Goal: Book appointment/travel/reservation

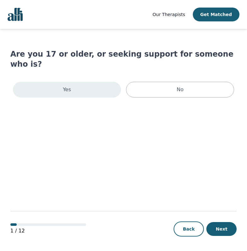
click at [90, 82] on div "Yes" at bounding box center [67, 90] width 108 height 16
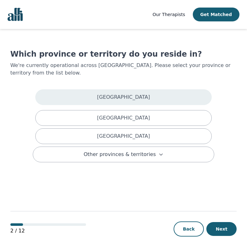
click at [146, 96] on div "[GEOGRAPHIC_DATA]" at bounding box center [123, 97] width 176 height 16
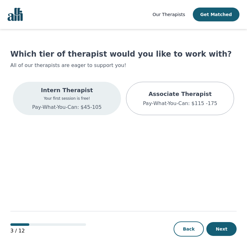
click at [93, 102] on div "Intern Therapist Your first session is free! Pay-What-You-Can: $45-105" at bounding box center [67, 98] width 70 height 25
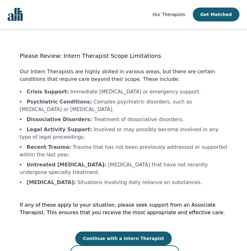
scroll to position [1, 0]
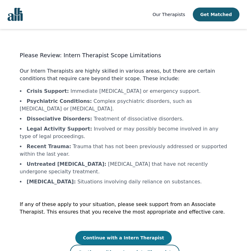
click at [94, 238] on button "Continue with a Intern Therapist" at bounding box center [123, 238] width 96 height 14
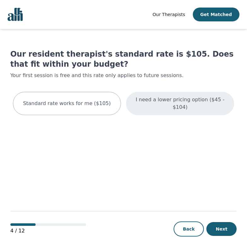
click at [206, 105] on p "I need a lower pricing option ($45 - $104)" at bounding box center [180, 103] width 92 height 15
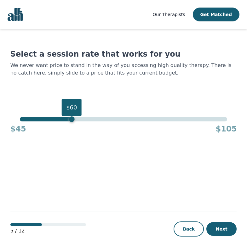
drag, startPoint x: 227, startPoint y: 121, endPoint x: 71, endPoint y: 121, distance: 155.8
click at [71, 121] on div "$60" at bounding box center [72, 119] width 6 height 6
click at [223, 229] on button "Next" at bounding box center [221, 229] width 30 height 14
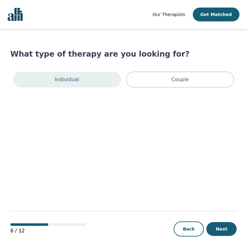
click at [96, 82] on div "Individual" at bounding box center [67, 80] width 108 height 16
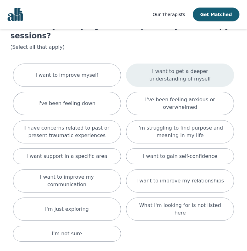
scroll to position [62, 0]
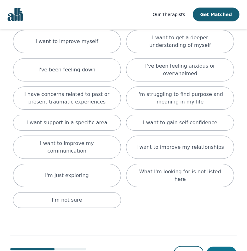
click at [218, 247] on button "Next" at bounding box center [221, 254] width 30 height 14
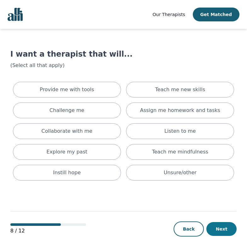
click at [218, 226] on button "Next" at bounding box center [221, 229] width 30 height 14
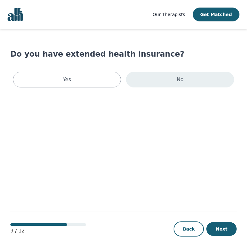
click at [168, 81] on div "No" at bounding box center [180, 80] width 108 height 16
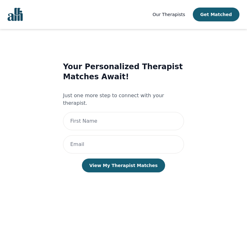
click at [168, 176] on div "Your Personalized Therapist Matches Await! Just one more step to connect with y…" at bounding box center [123, 123] width 121 height 123
click at [161, 14] on span "Our Therapists" at bounding box center [168, 14] width 32 height 5
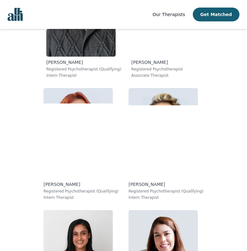
scroll to position [1451, 0]
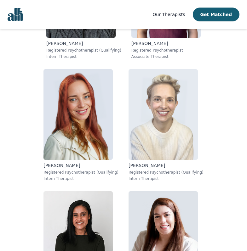
click at [170, 139] on img at bounding box center [162, 114] width 69 height 91
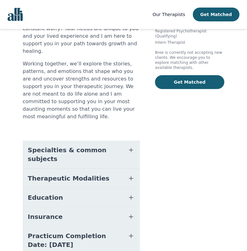
scroll to position [150, 0]
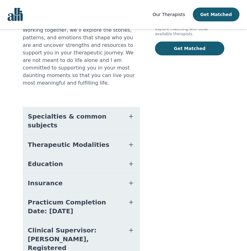
click at [102, 198] on span "Practicum Completion Date: [DATE]" at bounding box center [74, 207] width 92 height 18
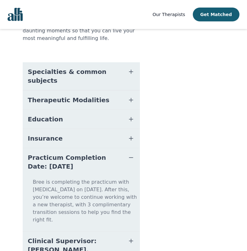
scroll to position [198, 0]
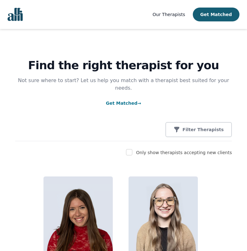
scroll to position [10, 0]
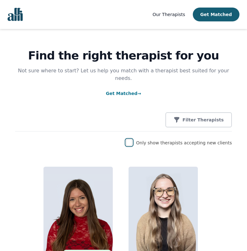
click at [132, 139] on input "checkbox" at bounding box center [129, 142] width 6 height 6
checkbox input "true"
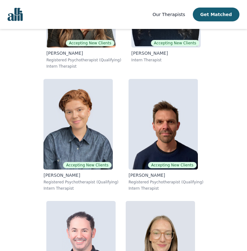
scroll to position [1101, 0]
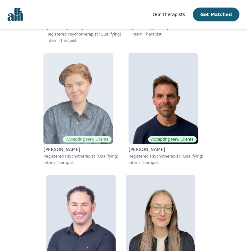
click at [100, 105] on img at bounding box center [77, 98] width 69 height 91
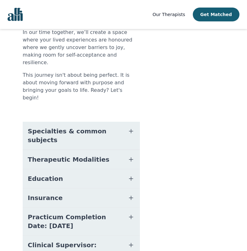
scroll to position [180, 0]
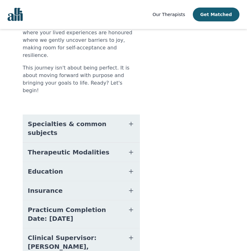
click at [106, 206] on span "Practicum Completion Date: [DATE]" at bounding box center [74, 215] width 92 height 18
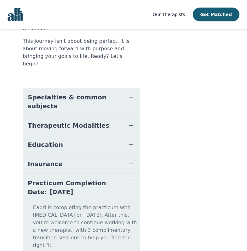
scroll to position [228, 0]
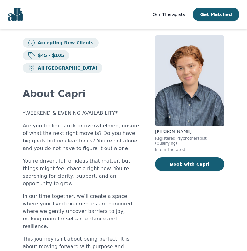
scroll to position [9, 0]
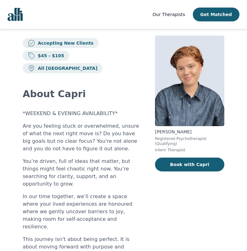
drag, startPoint x: 212, startPoint y: 131, endPoint x: 150, endPoint y: 131, distance: 61.4
copy p "[PERSON_NAME]"
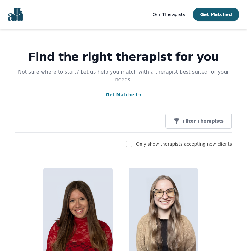
scroll to position [291, 0]
